Goal: Task Accomplishment & Management: Manage account settings

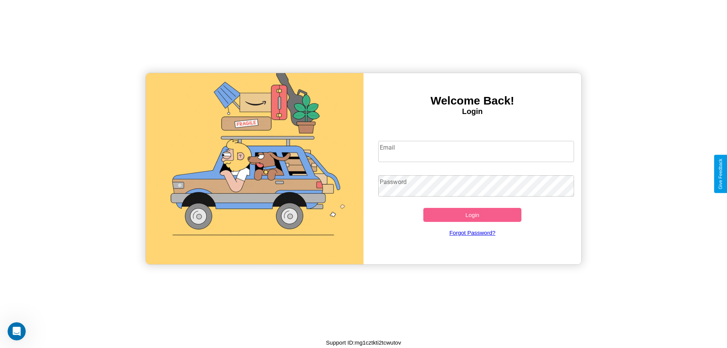
click at [476, 151] on input "Email" at bounding box center [476, 151] width 196 height 21
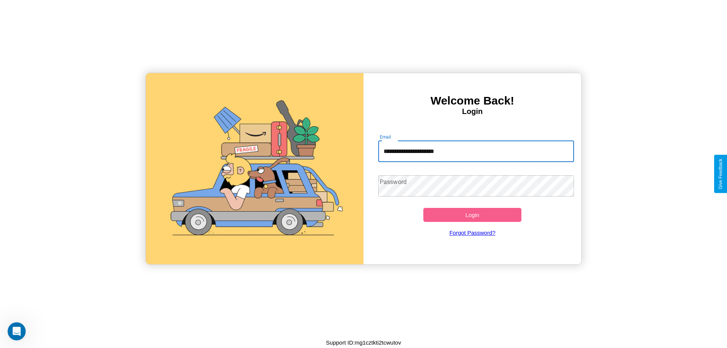
type input "**********"
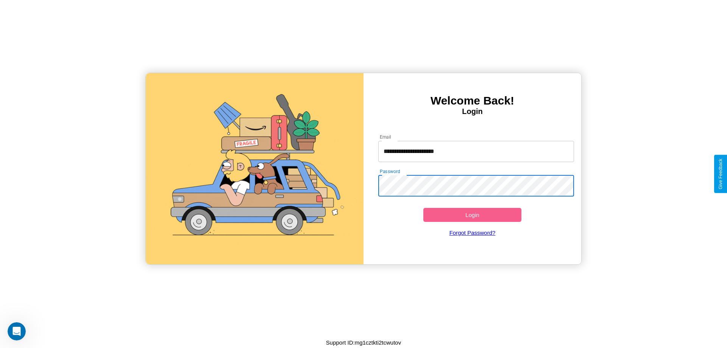
click at [472, 215] on button "Login" at bounding box center [472, 215] width 98 height 14
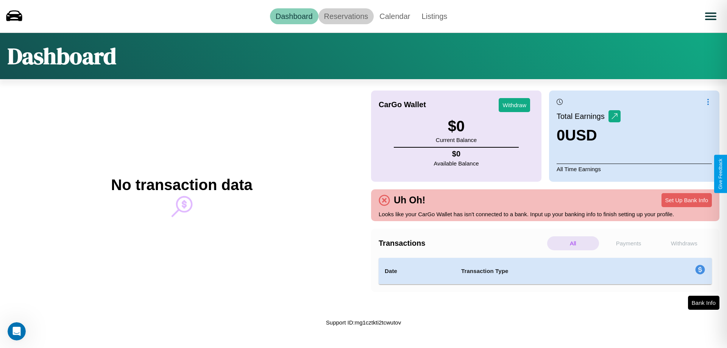
click at [346, 16] on link "Reservations" at bounding box center [346, 16] width 56 height 16
